Goal: Check status: Check status

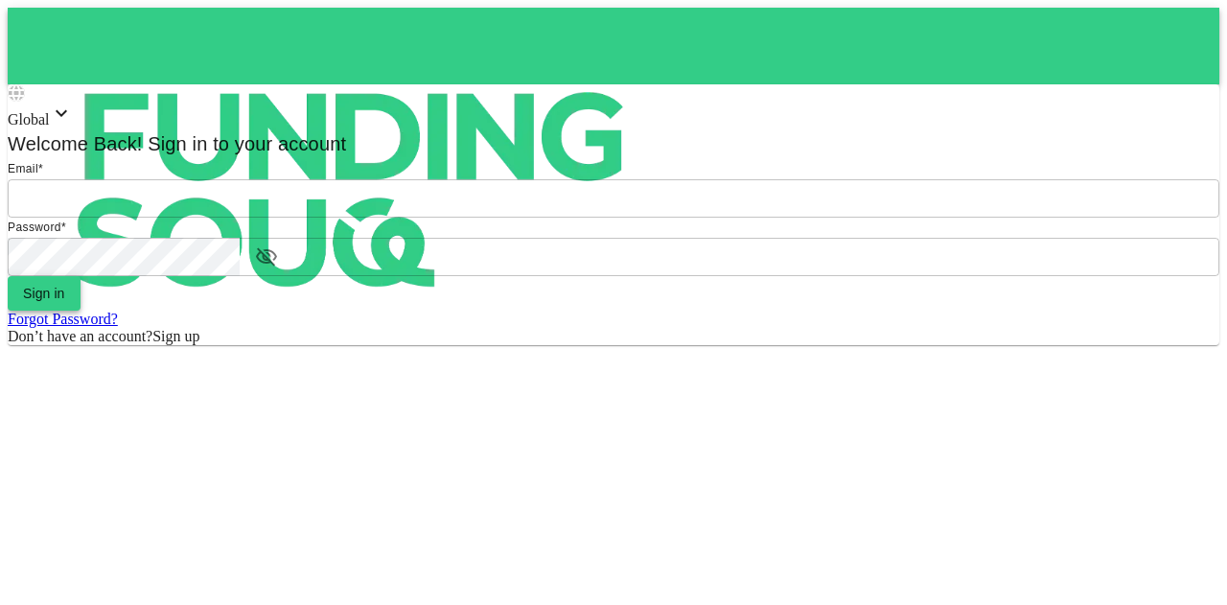
type input "[EMAIL_ADDRESS][PERSON_NAME][DOMAIN_NAME]"
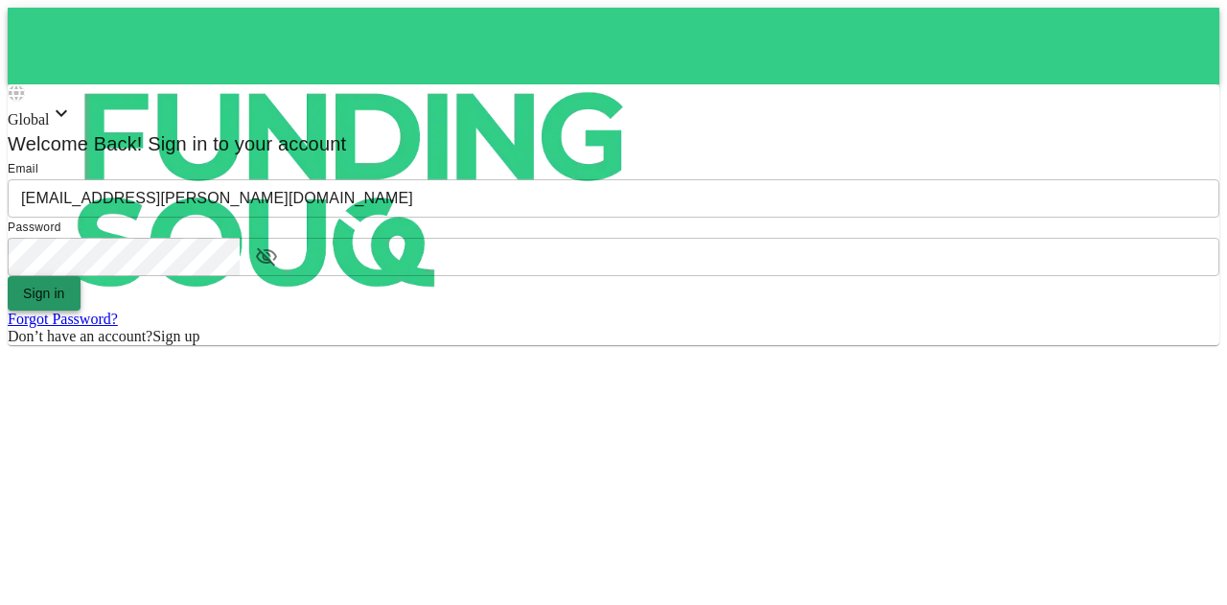
click at [81, 311] on button "Sign in" at bounding box center [44, 293] width 73 height 35
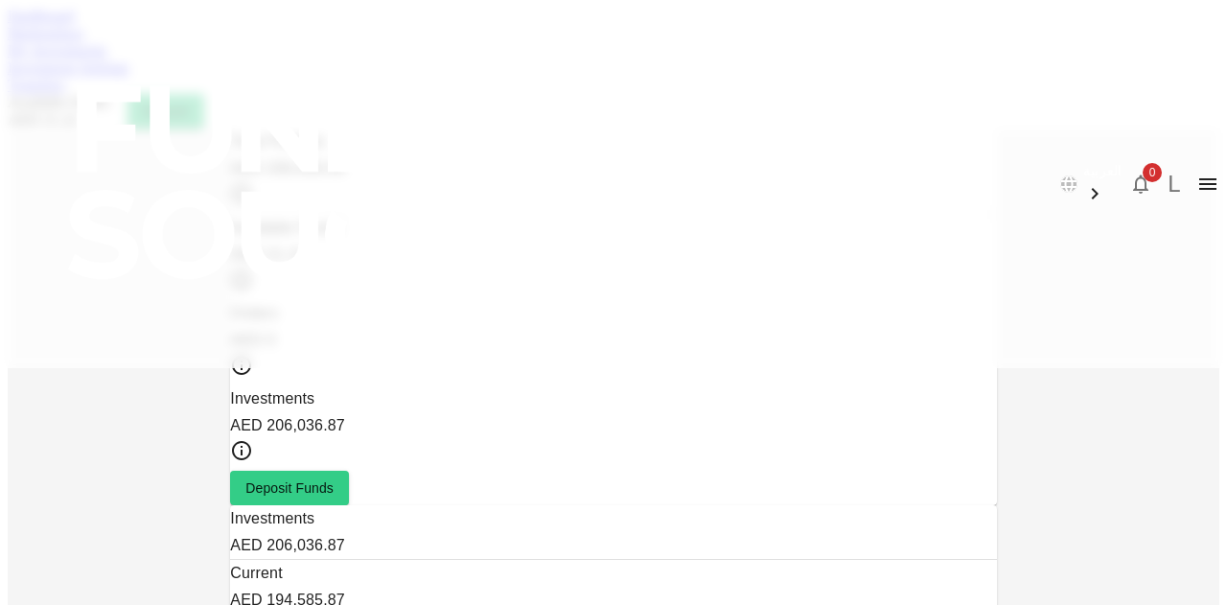
click at [129, 76] on link "Investment Settings" at bounding box center [69, 67] width 122 height 16
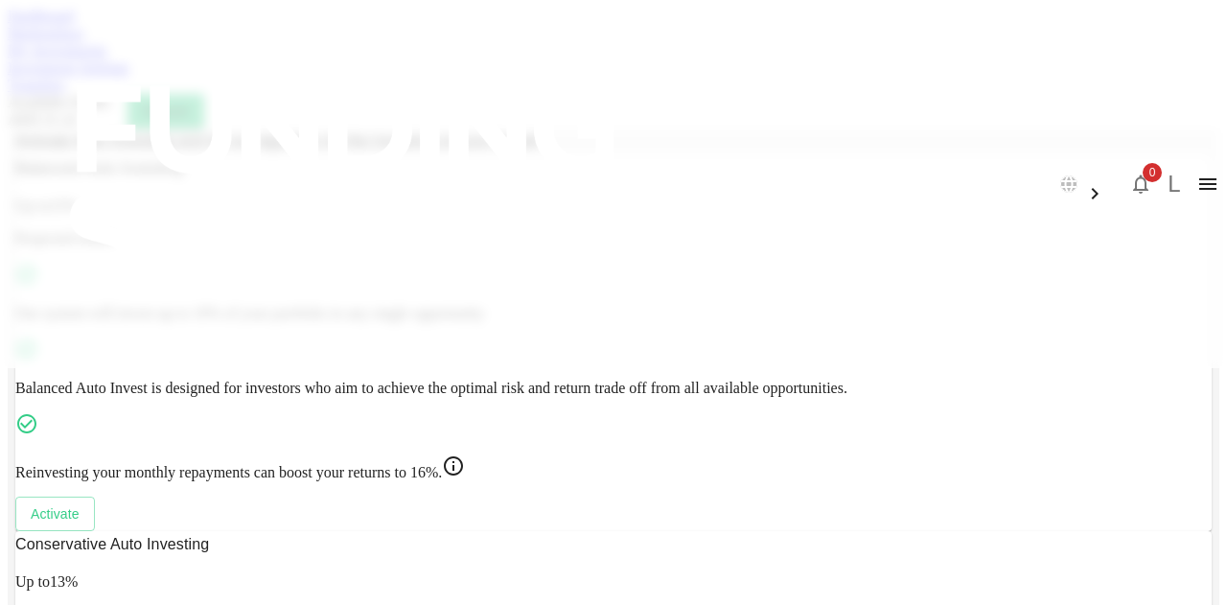
click at [107, 58] on link "My Investments" at bounding box center [58, 50] width 100 height 16
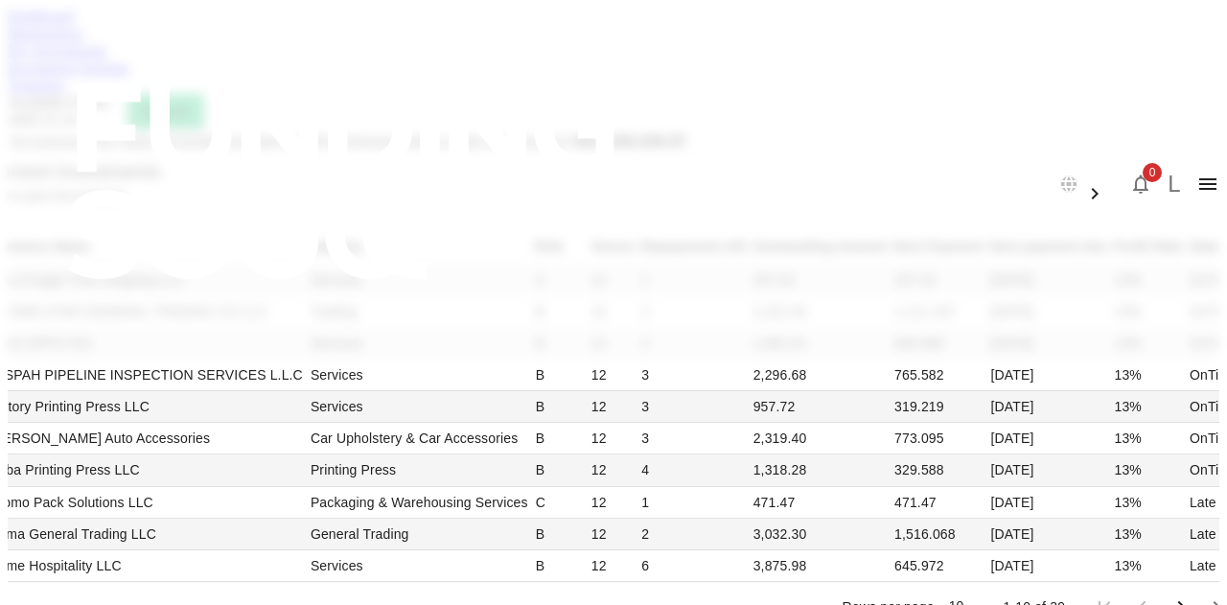
scroll to position [479, 0]
click at [862, 511] on li "100" at bounding box center [861, 526] width 57 height 35
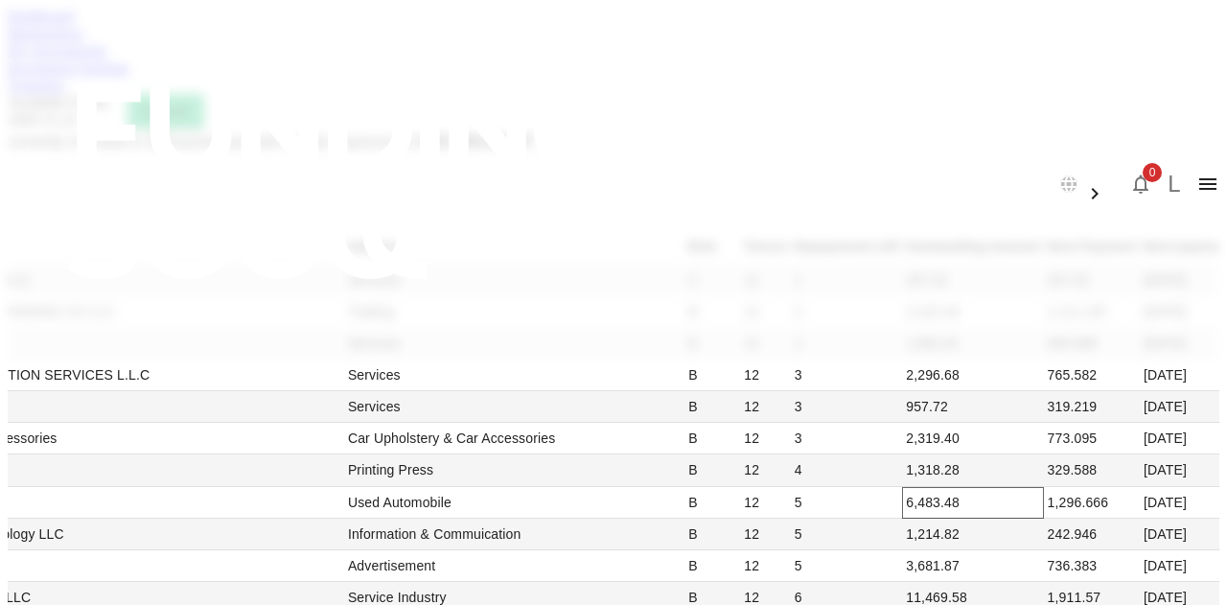
scroll to position [0, 0]
type input "10"
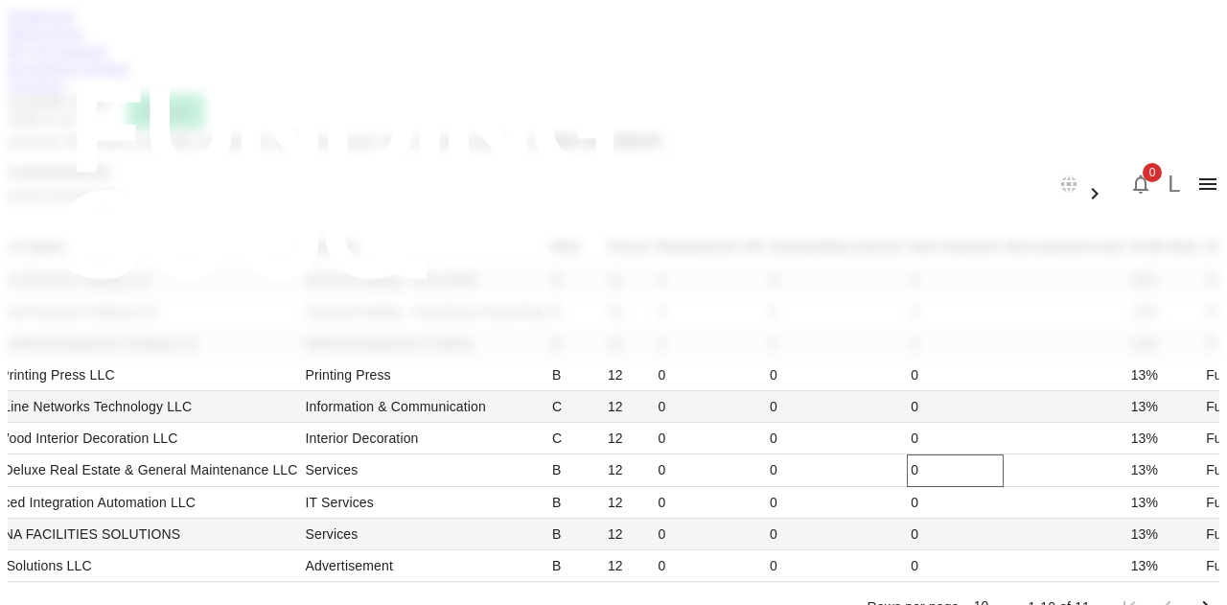
scroll to position [479, 0]
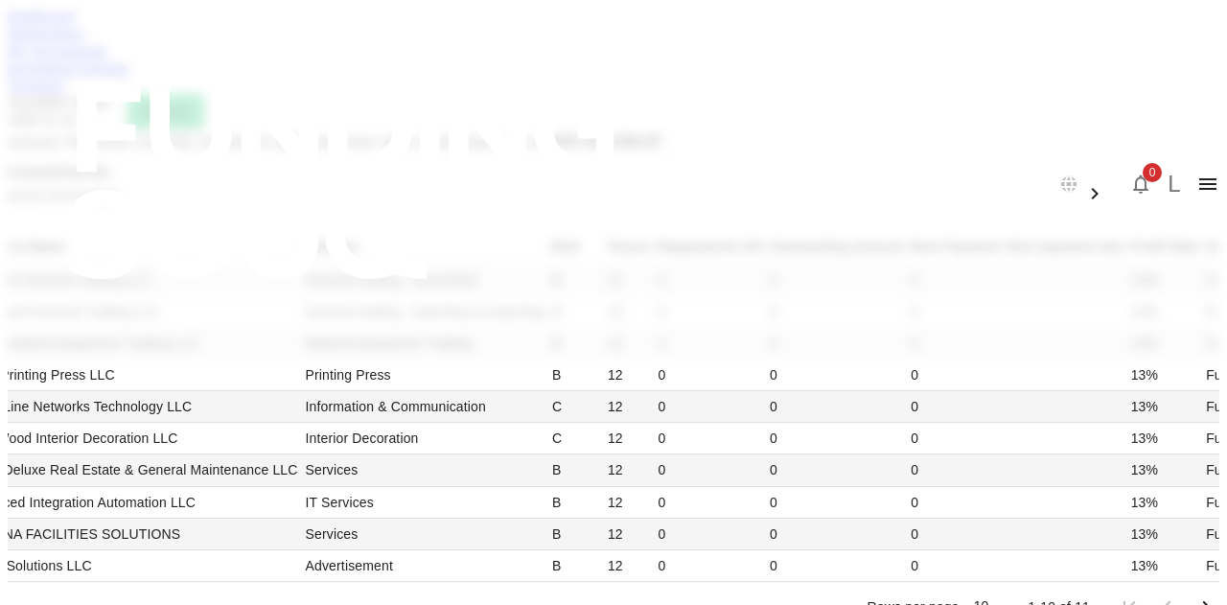
click at [1194, 595] on icon "Go to next page" at bounding box center [1205, 606] width 23 height 23
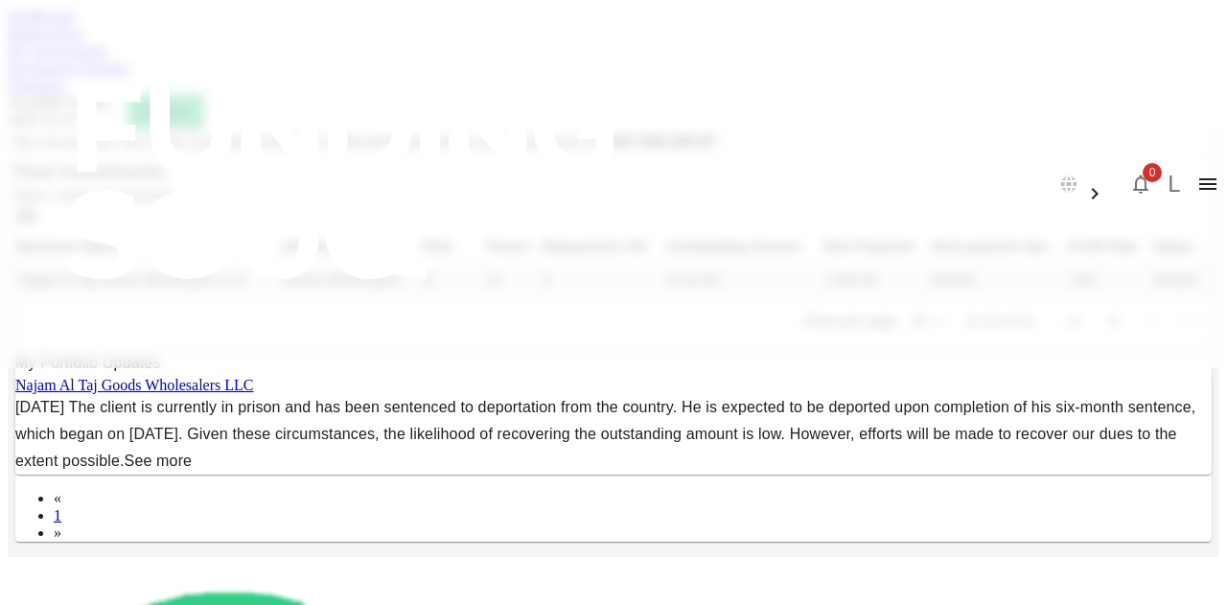
scroll to position [0, 0]
click at [928, 296] on td "[DATE]" at bounding box center [997, 281] width 138 height 32
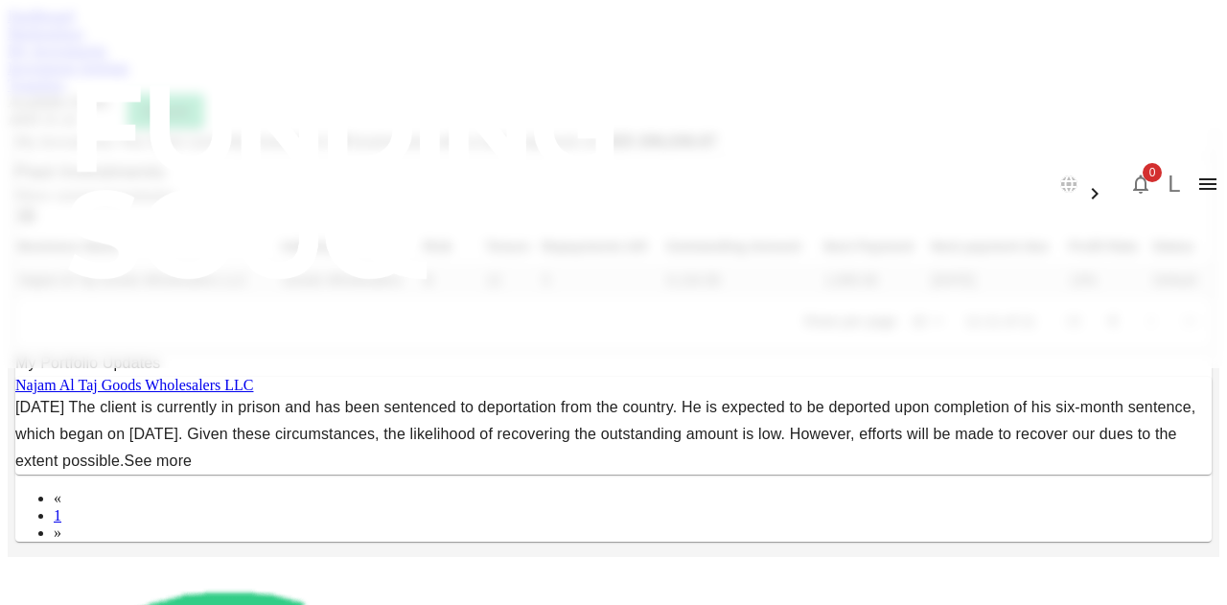
click at [193, 469] on link "See more" at bounding box center [159, 460] width 68 height 16
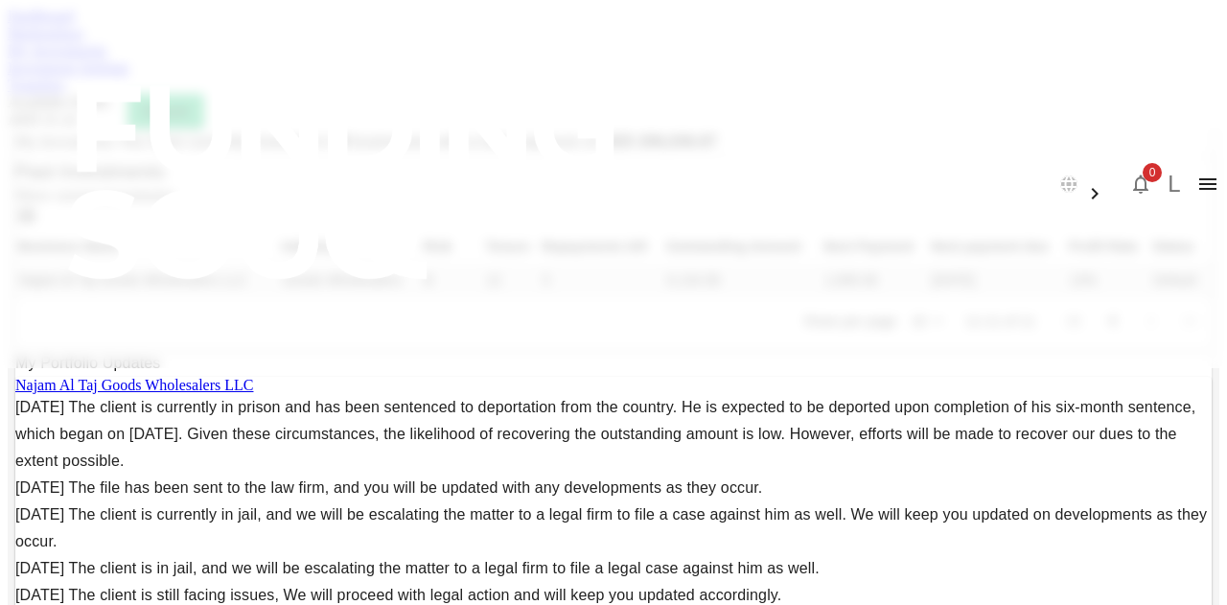
click at [253, 393] on link "Najam Al Taj Goods Wholesalers LLC" at bounding box center [134, 385] width 238 height 16
click at [74, 24] on link "Dashboard" at bounding box center [41, 16] width 66 height 16
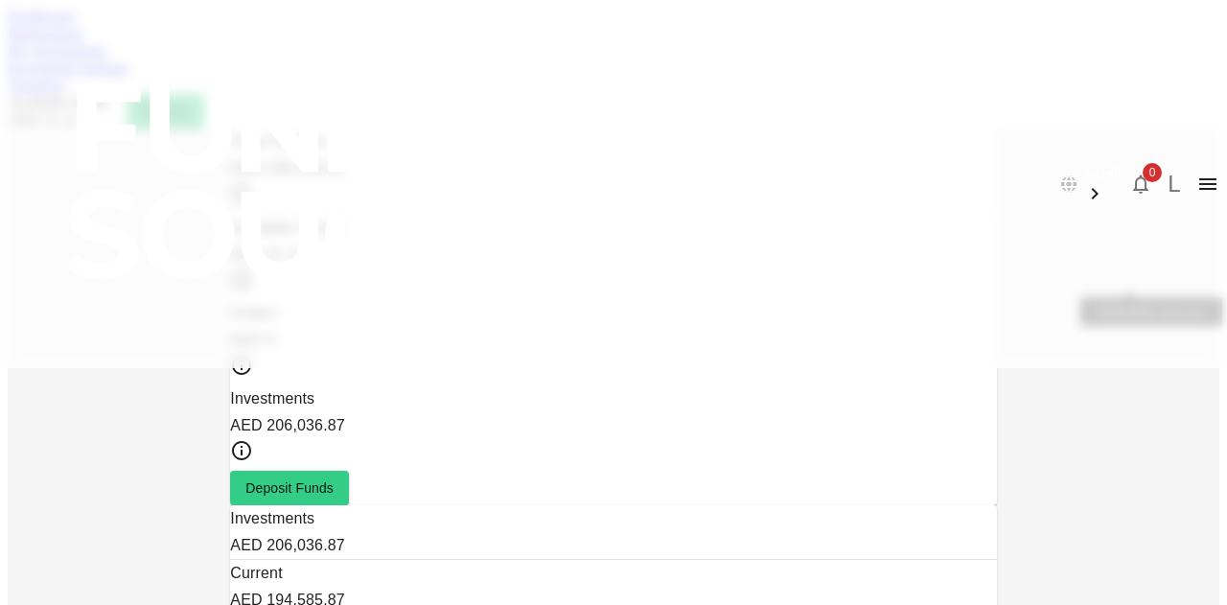
click at [84, 41] on link "Marketplace" at bounding box center [46, 33] width 77 height 16
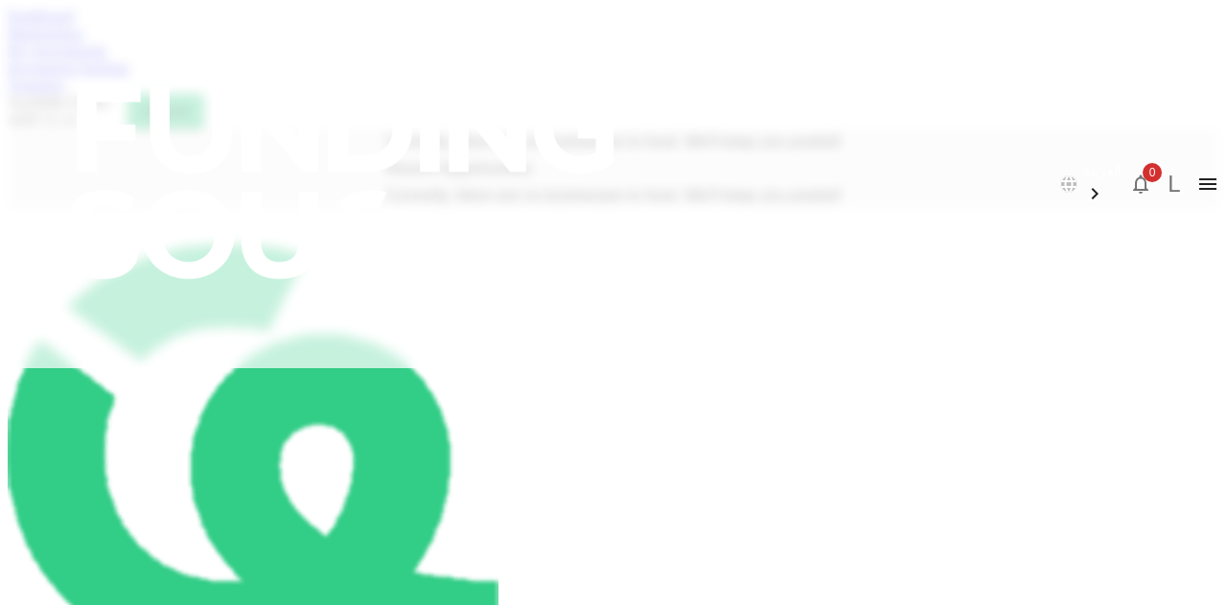
click at [107, 58] on link "My Investments" at bounding box center [58, 50] width 100 height 16
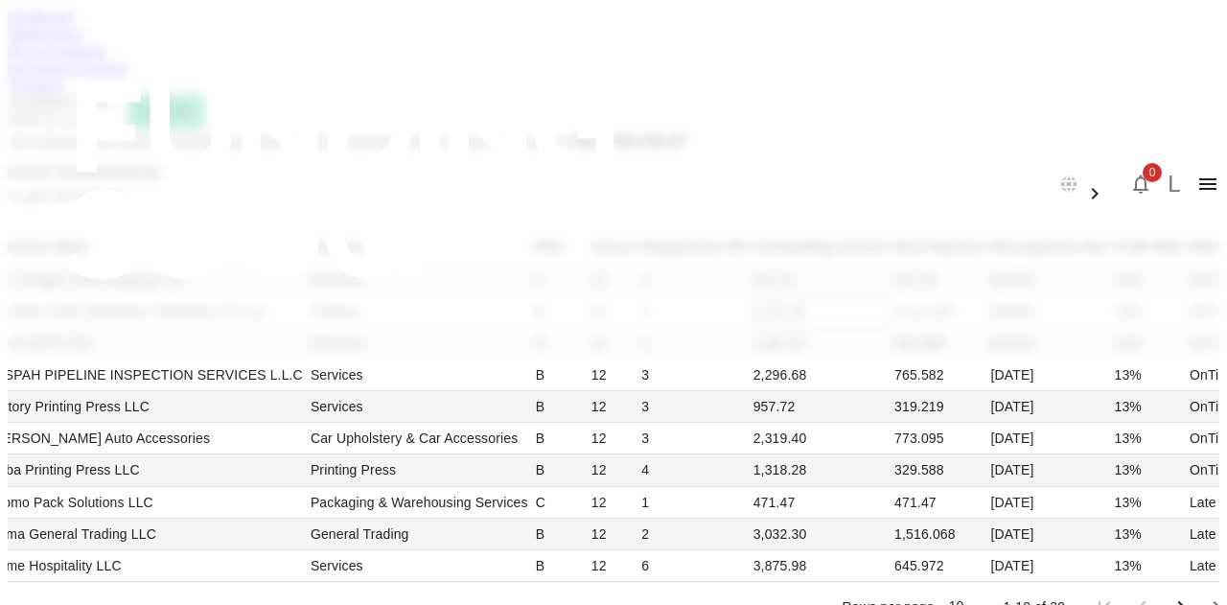
scroll to position [383, 0]
click at [857, 535] on li "50" at bounding box center [861, 538] width 57 height 35
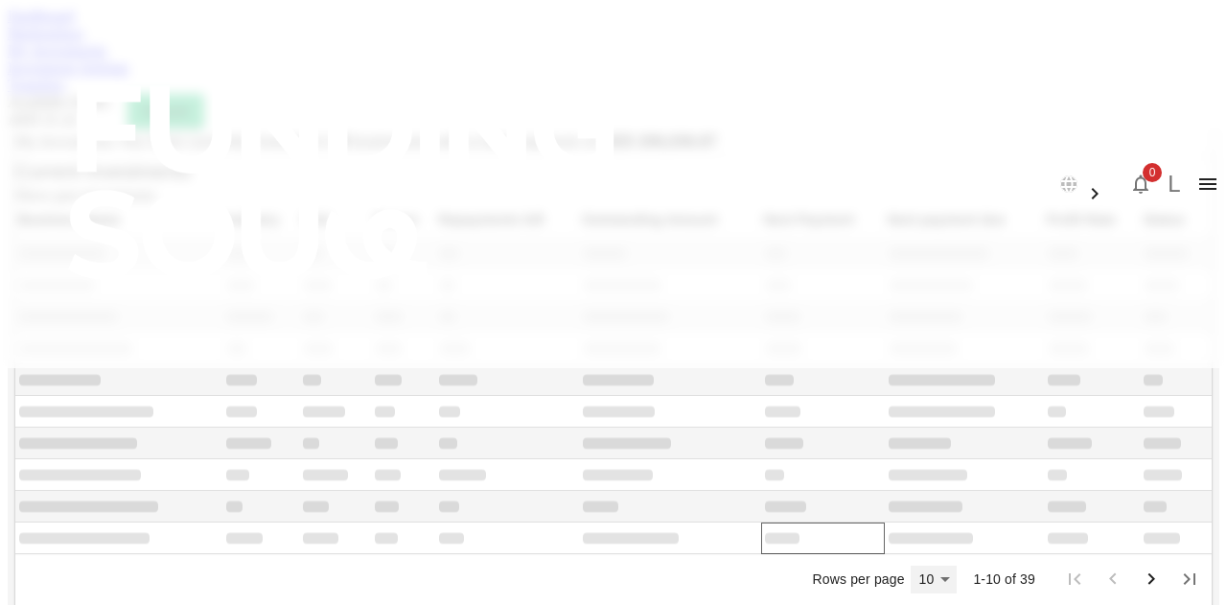
type input "50"
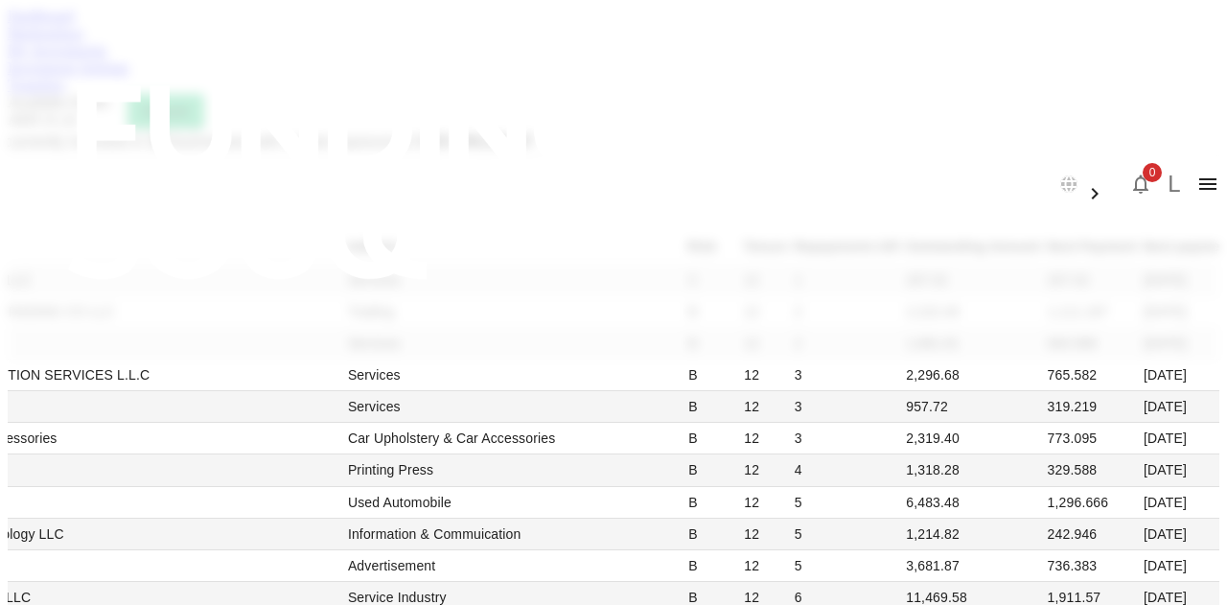
scroll to position [1725, 0]
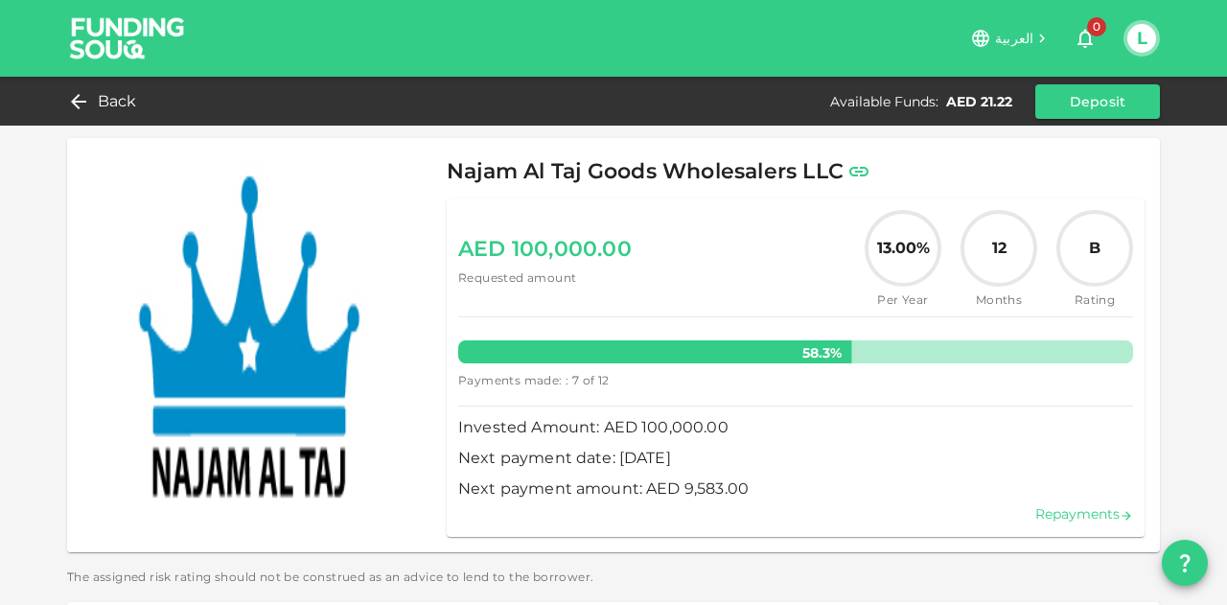
click at [1085, 508] on link "Repayments" at bounding box center [1084, 513] width 98 height 17
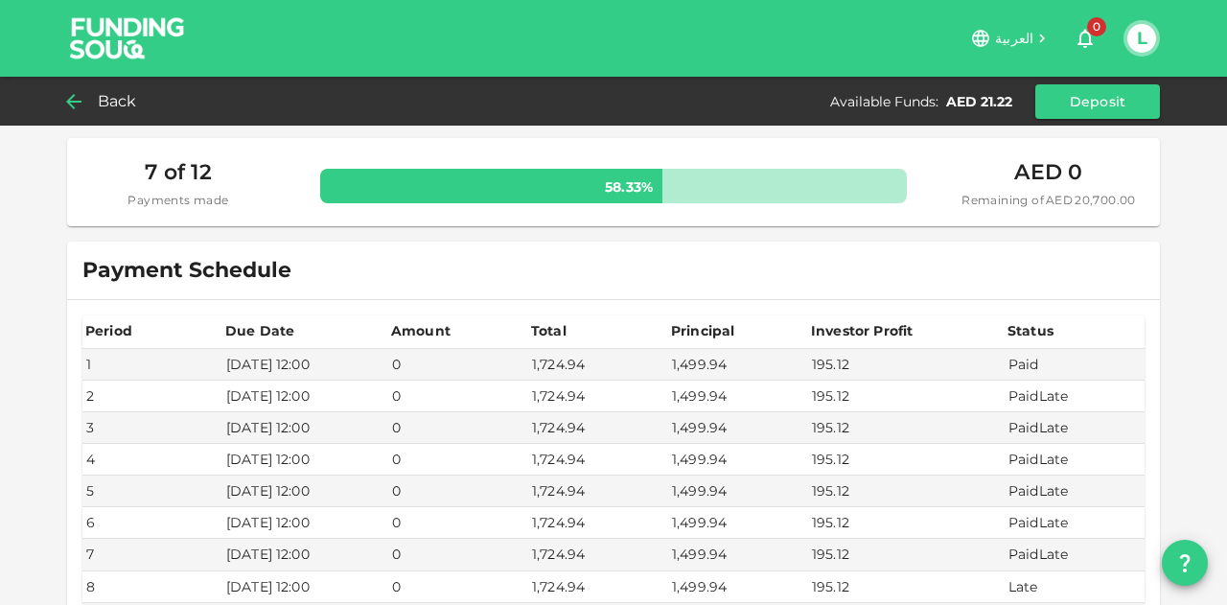
click at [86, 104] on div "Back" at bounding box center [106, 101] width 78 height 27
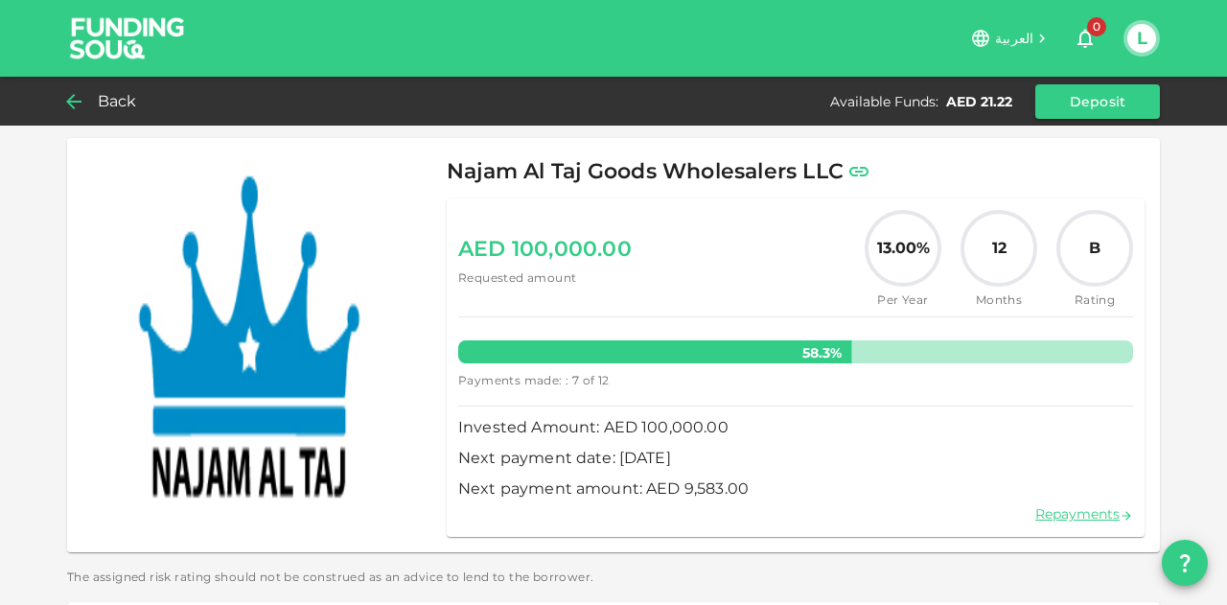
click at [113, 105] on span "Back" at bounding box center [117, 101] width 39 height 27
